Goal: Navigation & Orientation: Find specific page/section

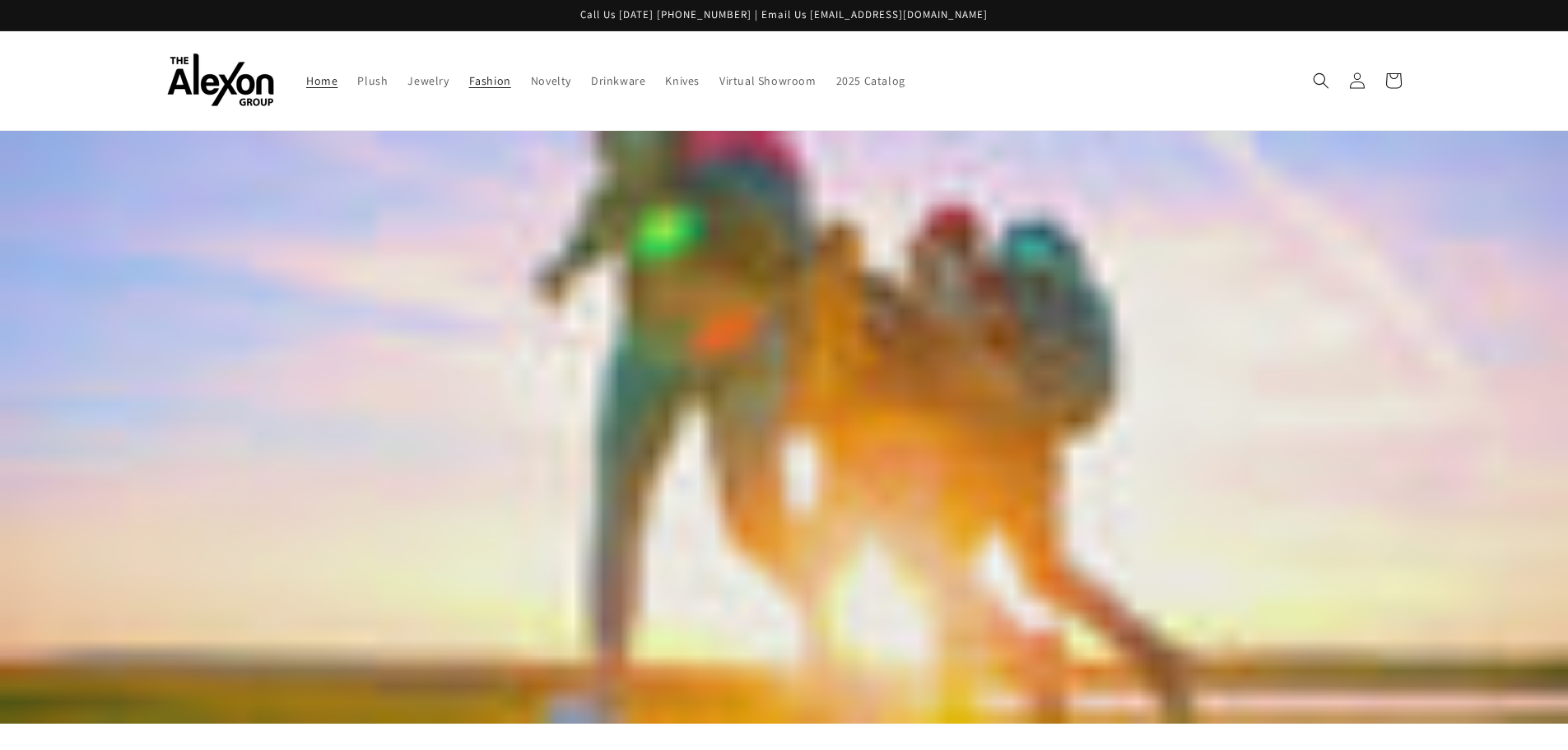
click at [480, 79] on span "Fashion" at bounding box center [490, 80] width 42 height 15
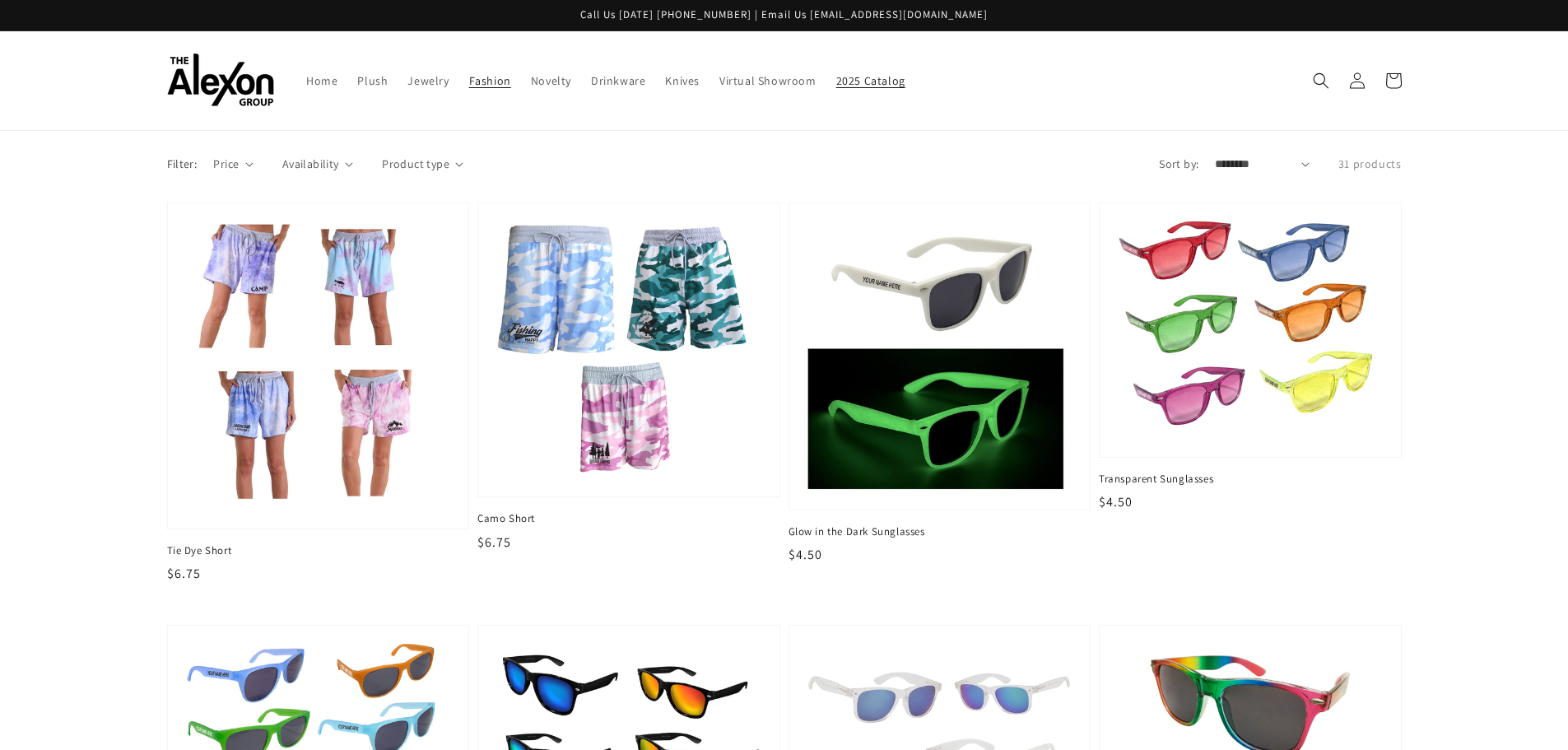
click at [866, 75] on span "2025 Catalog" at bounding box center [870, 80] width 69 height 15
click at [778, 79] on span "Virtual Showroom" at bounding box center [768, 80] width 97 height 15
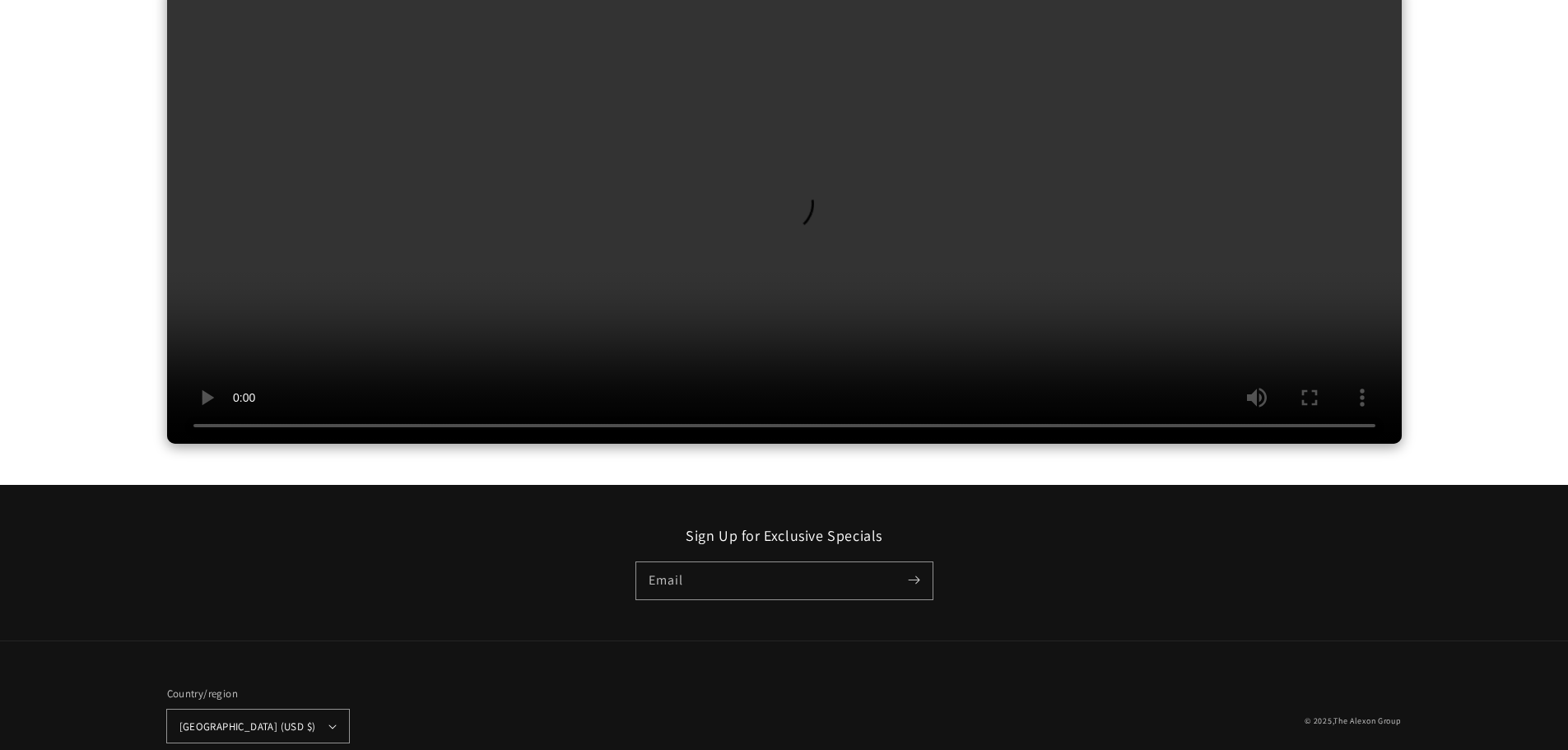
scroll to position [282, 0]
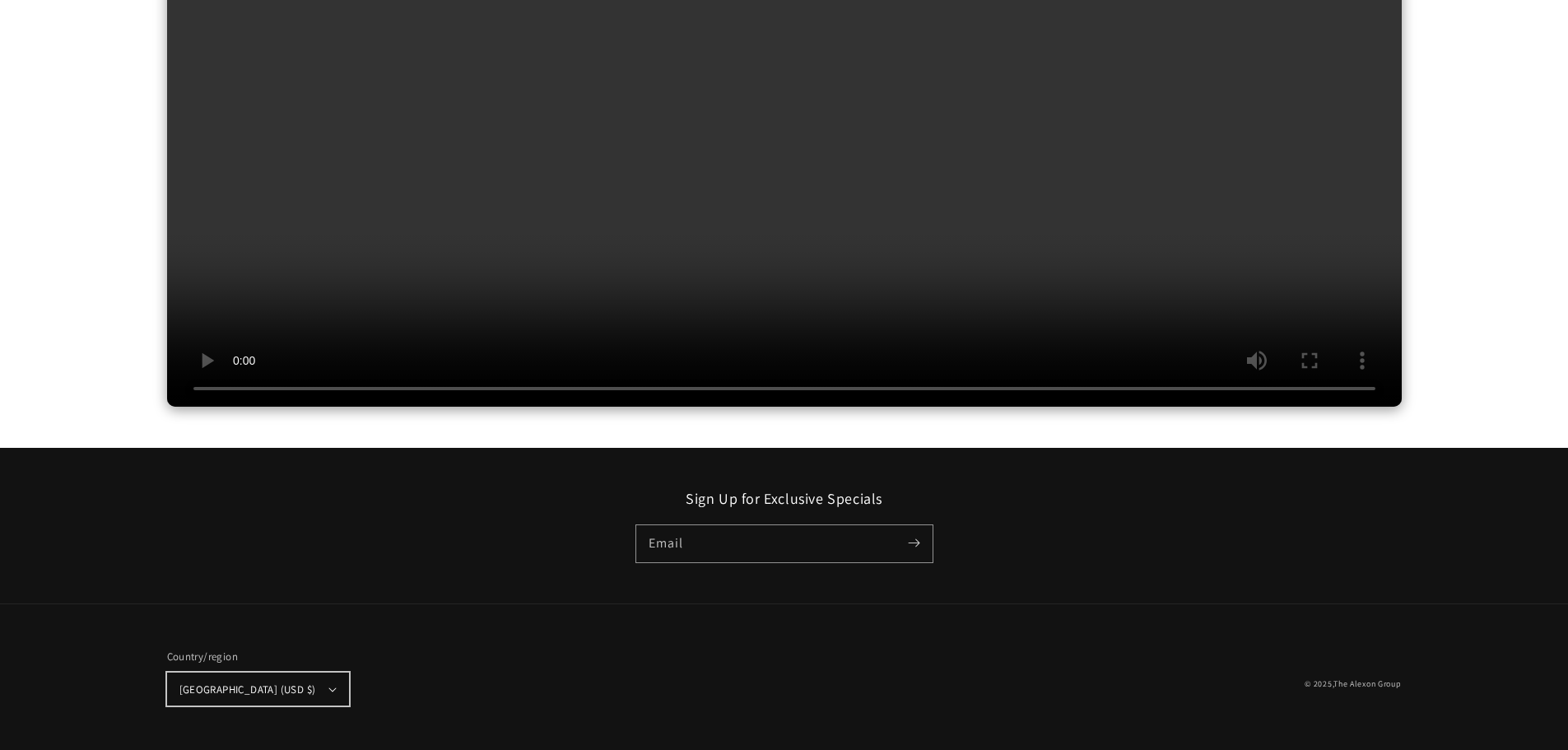
click at [302, 684] on button "[GEOGRAPHIC_DATA] (USD $)" at bounding box center [258, 689] width 182 height 33
click at [595, 651] on div "Country/region United States (USD $) Afghanistan (USD $) Åland Islands (USD $) …" at bounding box center [476, 677] width 618 height 97
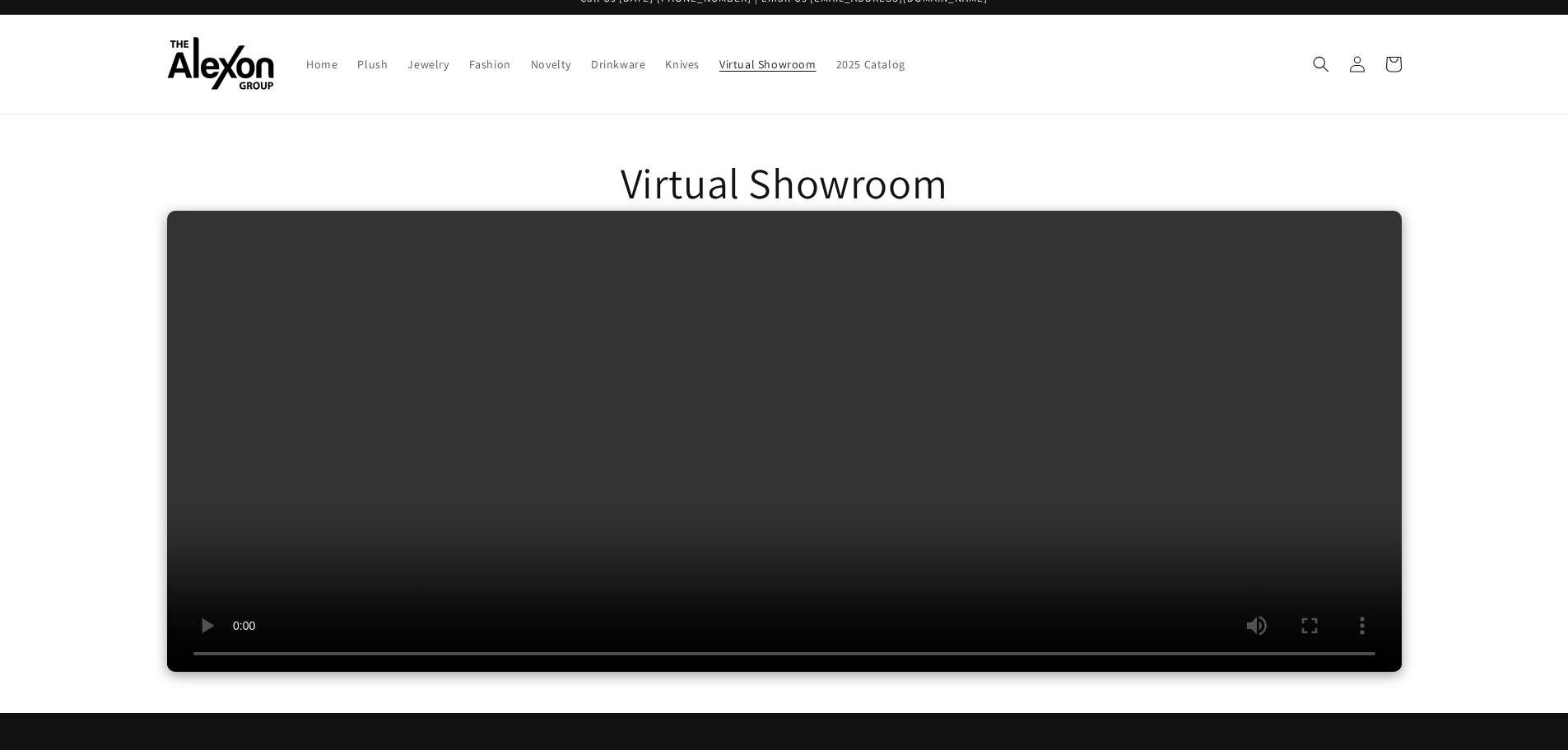
scroll to position [0, 0]
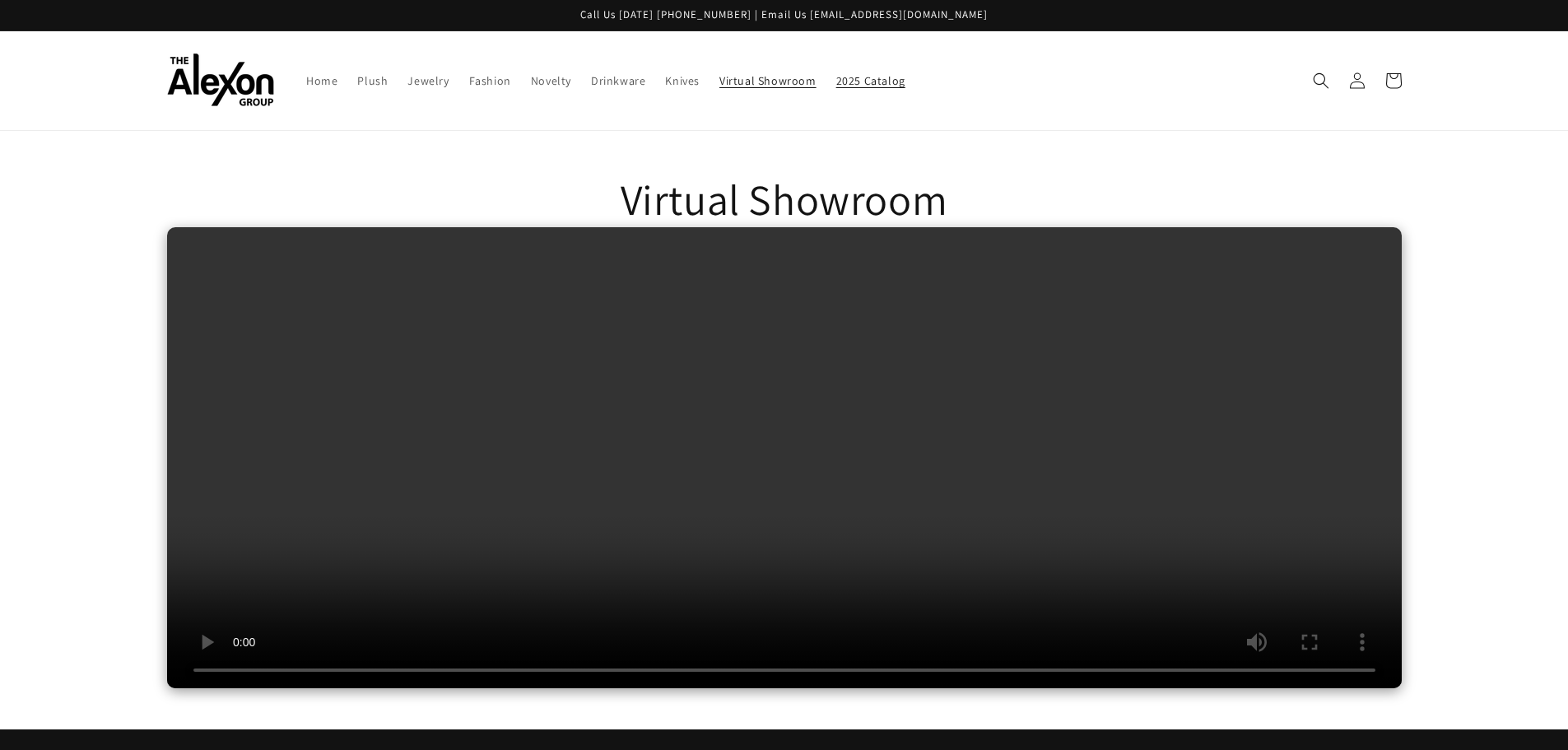
click at [864, 79] on span "2025 Catalog" at bounding box center [870, 80] width 69 height 15
